Goal: Find specific page/section: Find specific page/section

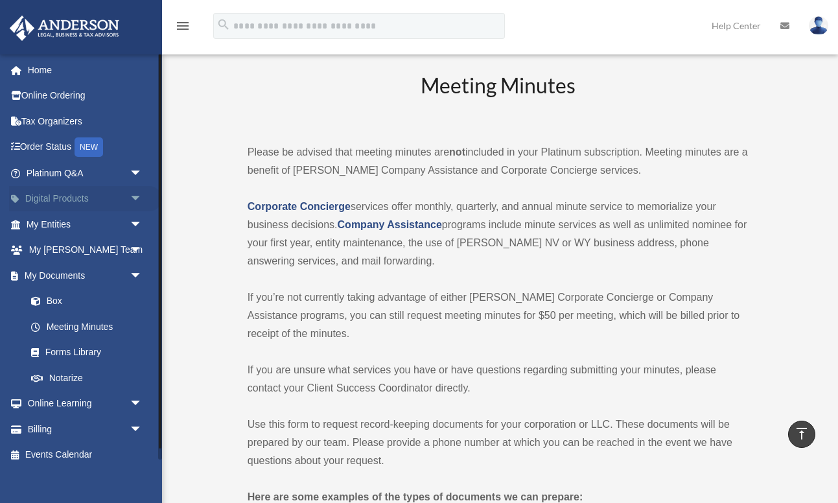
scroll to position [2542, 0]
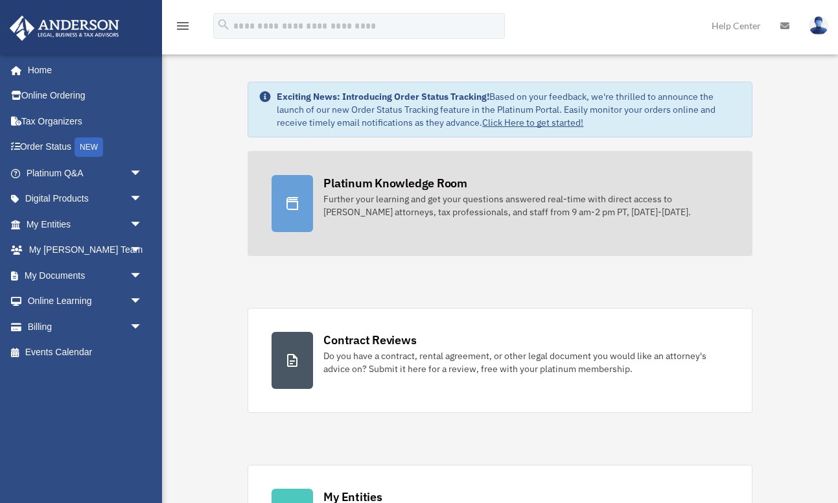
click at [407, 182] on div "Platinum Knowledge Room" at bounding box center [396, 183] width 144 height 16
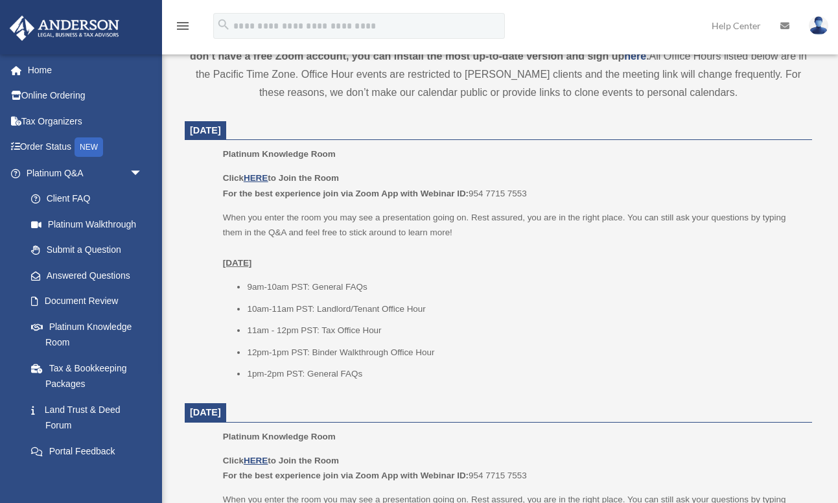
scroll to position [473, 0]
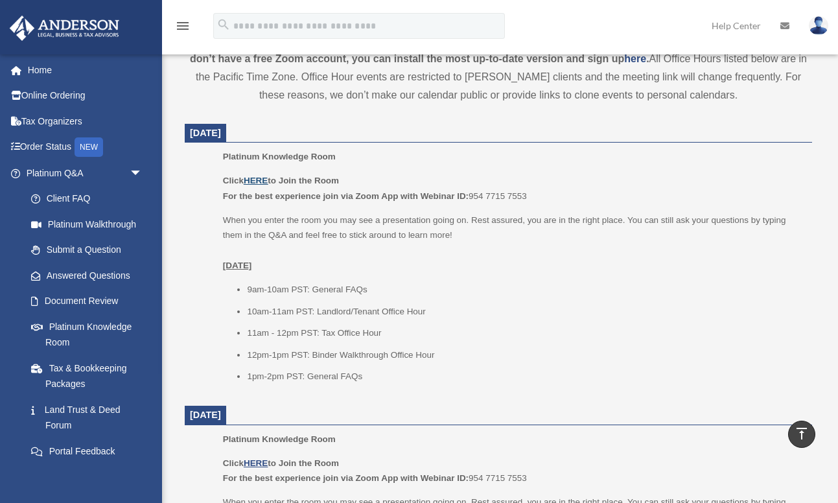
click at [258, 179] on u "HERE" at bounding box center [256, 181] width 24 height 10
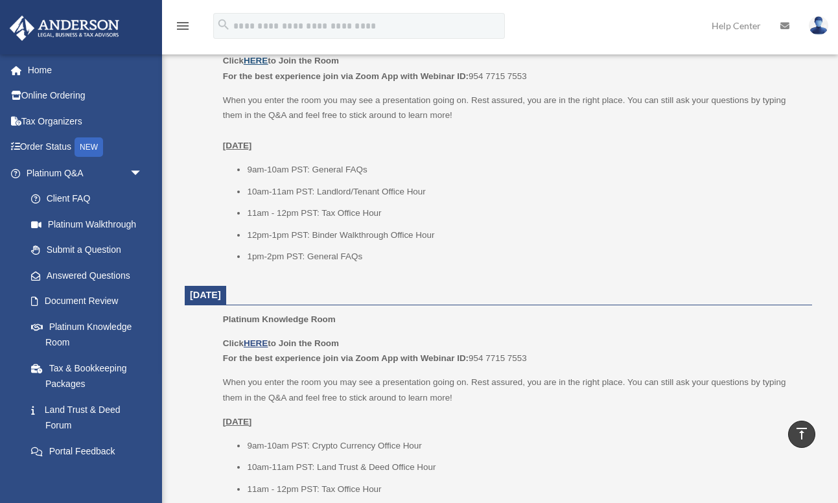
scroll to position [596, 0]
